Goal: Task Accomplishment & Management: Use online tool/utility

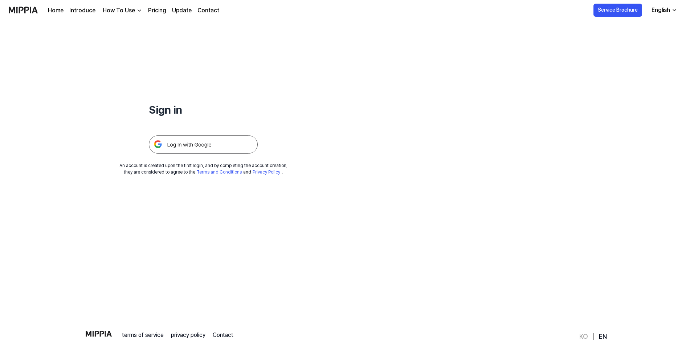
scroll to position [20, 0]
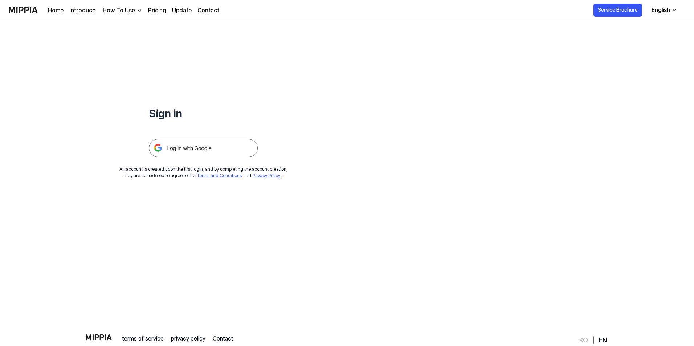
click at [177, 149] on img at bounding box center [203, 148] width 109 height 18
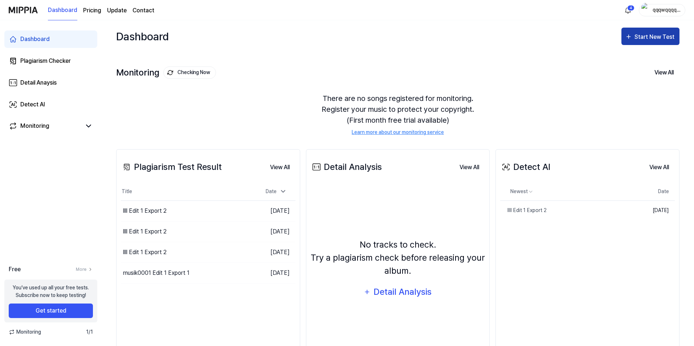
click at [641, 34] on div "Start New Test" at bounding box center [654, 36] width 41 height 9
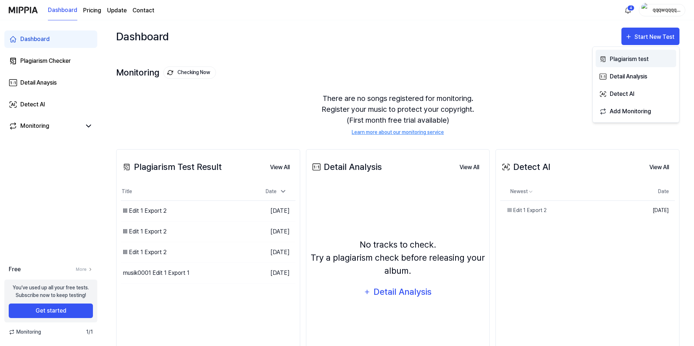
click at [620, 54] on div "Plagiarism test" at bounding box center [641, 58] width 63 height 9
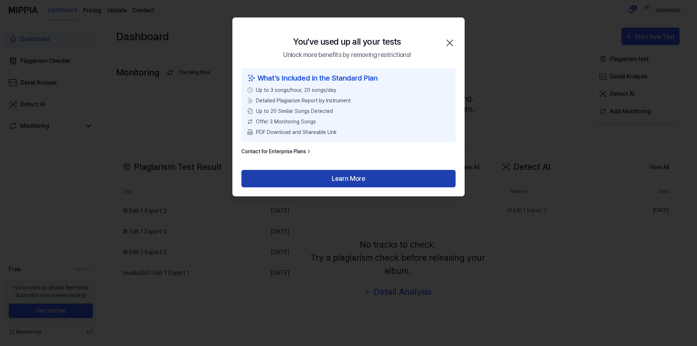
click at [318, 174] on button "Learn More" at bounding box center [348, 178] width 214 height 17
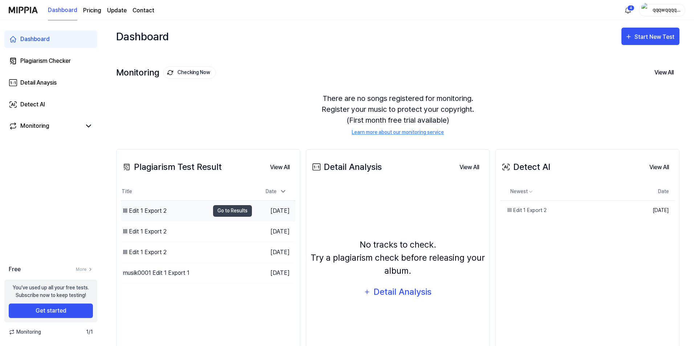
click at [273, 214] on td "Aug 20, 2025" at bounding box center [274, 210] width 44 height 21
drag, startPoint x: 163, startPoint y: 207, endPoint x: 160, endPoint y: 211, distance: 4.4
click at [160, 211] on div "llll Edit 1 Export 2" at bounding box center [145, 211] width 44 height 9
click at [181, 211] on div "llll Edit 1 Export 2" at bounding box center [165, 211] width 89 height 20
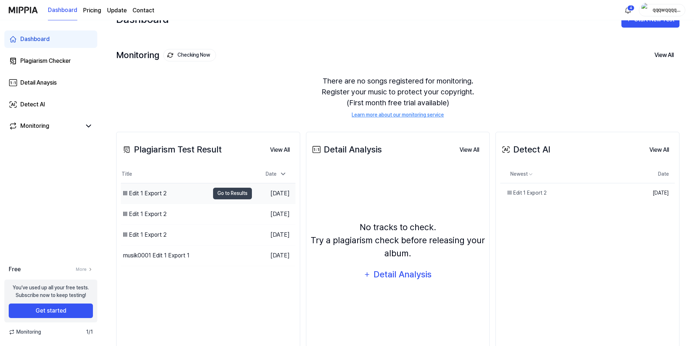
scroll to position [34, 0]
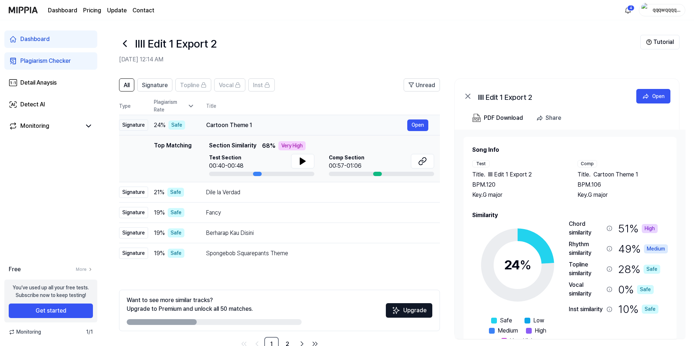
drag, startPoint x: 317, startPoint y: 129, endPoint x: 299, endPoint y: 128, distance: 18.6
click at [317, 129] on div "Cartoon Theme 1" at bounding box center [306, 125] width 201 height 9
click at [53, 127] on link "Monitoring" at bounding box center [45, 126] width 73 height 9
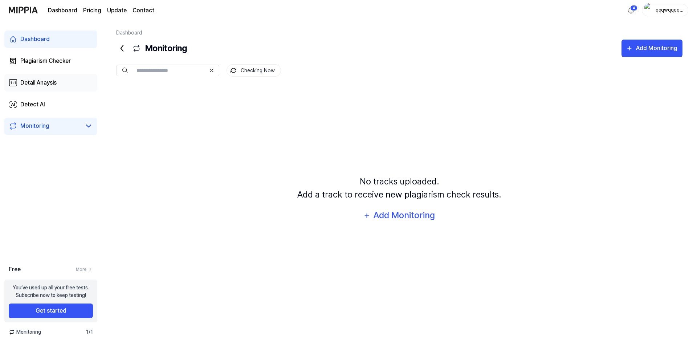
click at [48, 81] on div "Detail Anaysis" at bounding box center [38, 82] width 36 height 9
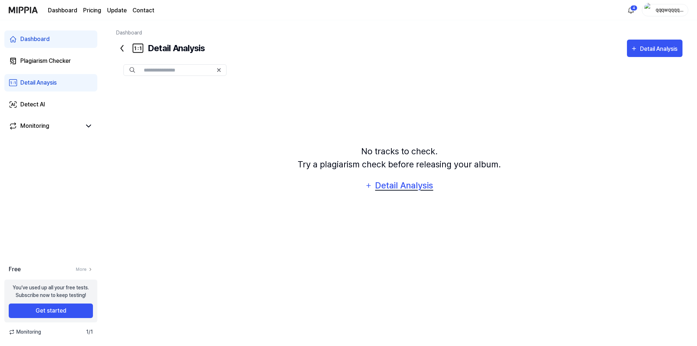
click at [384, 185] on div "Detail Analysis" at bounding box center [404, 186] width 59 height 14
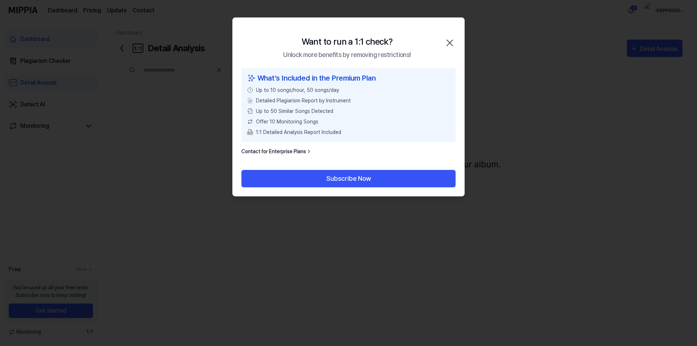
click at [447, 40] on icon "button" at bounding box center [450, 43] width 6 height 6
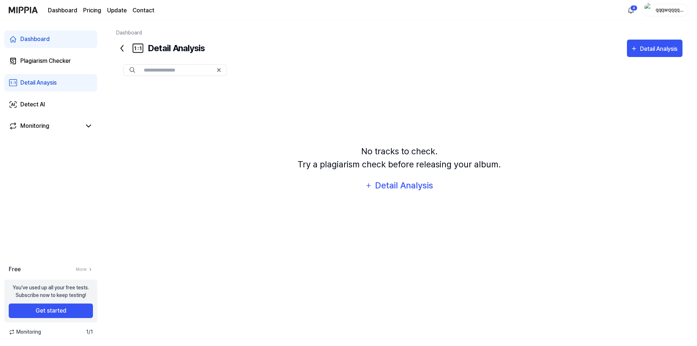
click at [674, 8] on div "qqqwqqqqww" at bounding box center [669, 10] width 28 height 8
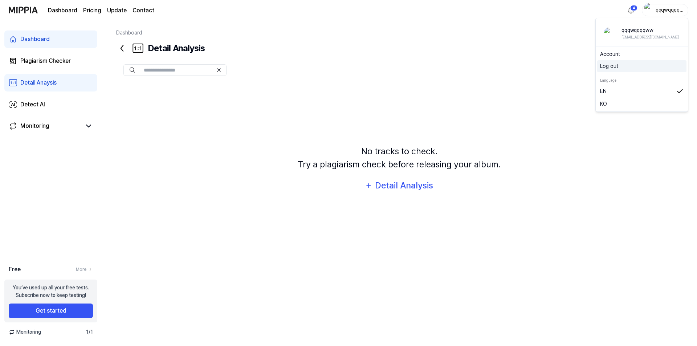
click at [624, 68] on button "Log out" at bounding box center [641, 66] width 83 height 8
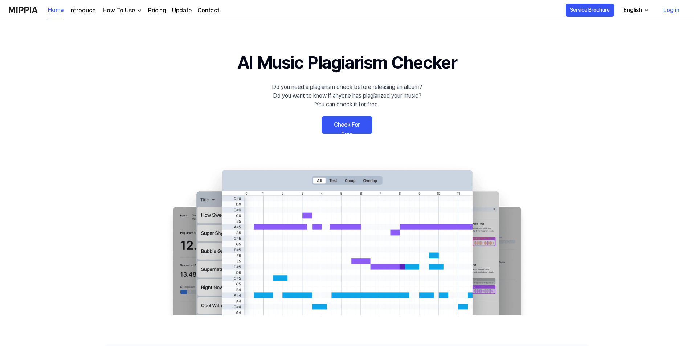
click at [631, 13] on div "English" at bounding box center [632, 10] width 21 height 9
click at [639, 14] on div "English" at bounding box center [632, 10] width 21 height 9
click at [669, 13] on link "Log in" at bounding box center [671, 10] width 28 height 20
